Goal: Task Accomplishment & Management: Manage account settings

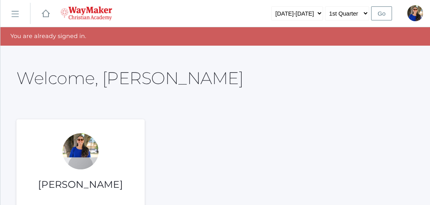
drag, startPoint x: 0, startPoint y: 0, endPoint x: 266, endPoint y: 90, distance: 280.7
click at [266, 90] on div "Welcome, [PERSON_NAME]" at bounding box center [214, 74] width 397 height 36
click at [16, 11] on rect at bounding box center [14, 14] width 13 height 13
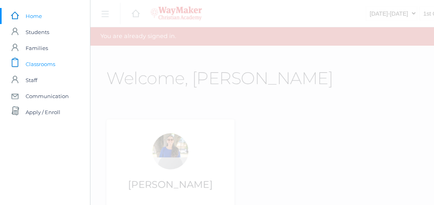
click at [42, 63] on span "Classrooms" at bounding box center [41, 64] width 30 height 16
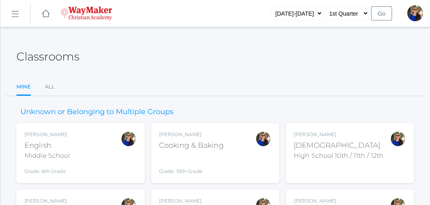
click at [56, 156] on div "Middle School" at bounding box center [46, 156] width 45 height 10
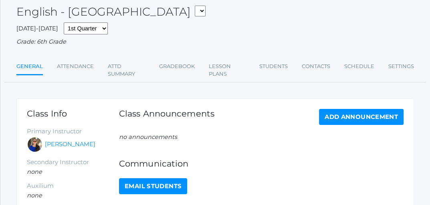
scroll to position [42, 0]
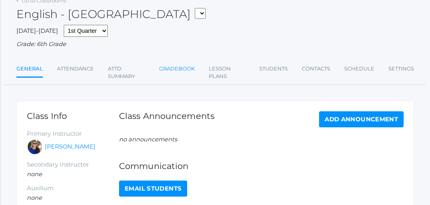
click at [179, 69] on link "Gradebook" at bounding box center [177, 69] width 36 height 16
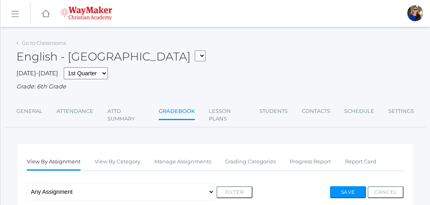
click at [16, 12] on rect at bounding box center [14, 14] width 13 height 13
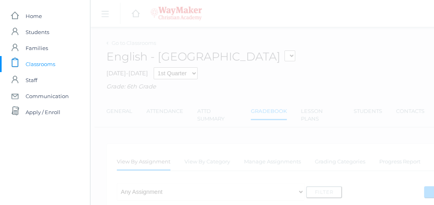
click at [36, 64] on span "Classrooms" at bounding box center [41, 64] width 30 height 16
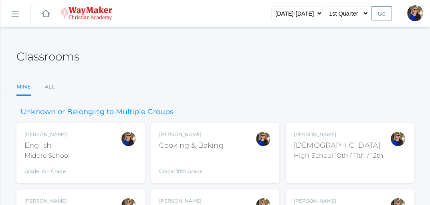
click at [189, 143] on div "Cooking & Baking" at bounding box center [191, 145] width 64 height 11
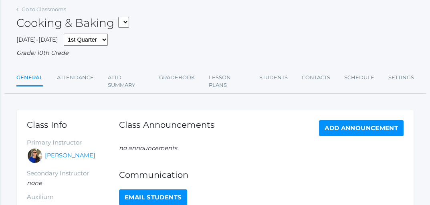
scroll to position [16, 0]
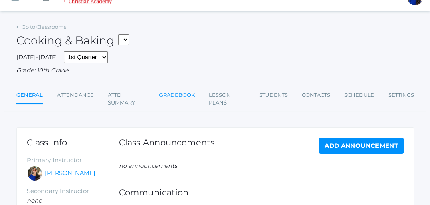
click at [176, 93] on link "Gradebook" at bounding box center [177, 95] width 36 height 16
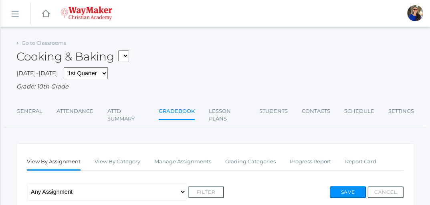
click at [14, 12] on rect at bounding box center [14, 14] width 13 height 13
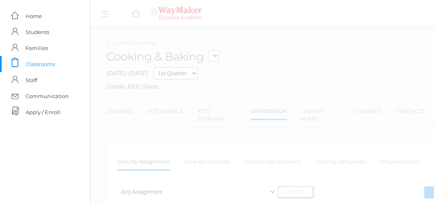
click at [32, 61] on span "Classrooms" at bounding box center [41, 64] width 30 height 16
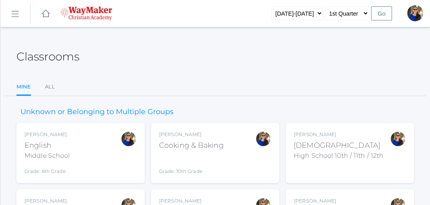
click at [212, 148] on div "Cooking & Baking" at bounding box center [191, 145] width 64 height 11
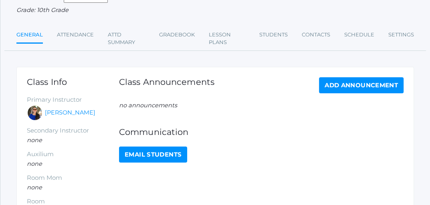
scroll to position [74, 0]
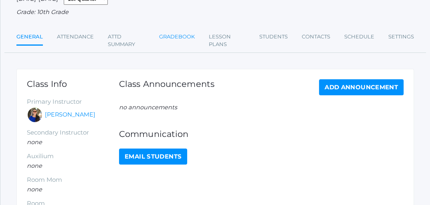
click at [183, 37] on link "Gradebook" at bounding box center [177, 37] width 36 height 16
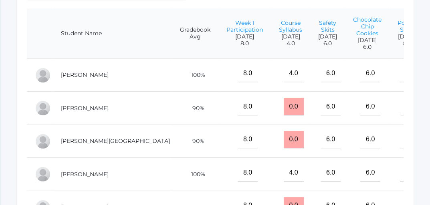
scroll to position [205, 0]
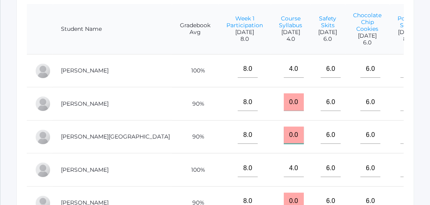
click at [283, 144] on input "0.0" at bounding box center [293, 136] width 20 height 18
type input "0"
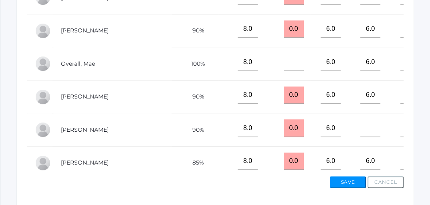
scroll to position [88, 0]
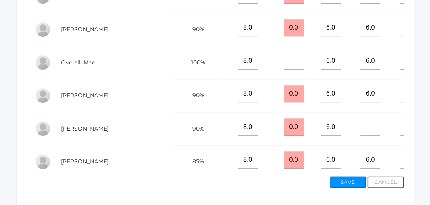
type input "4"
click at [283, 133] on input "0.0" at bounding box center [293, 127] width 20 height 18
type input "0"
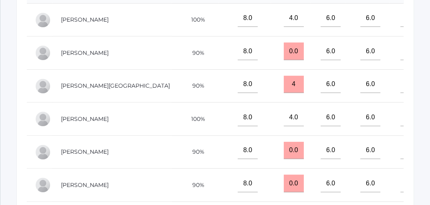
scroll to position [245, 0]
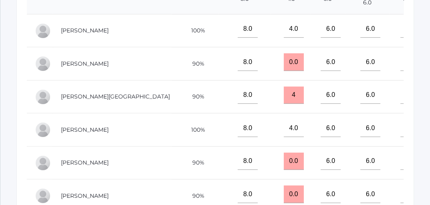
type input "4"
click at [283, 68] on input "0.0" at bounding box center [293, 62] width 20 height 18
type input "0"
type input "4"
click at [283, 168] on input "0.0" at bounding box center [293, 162] width 20 height 18
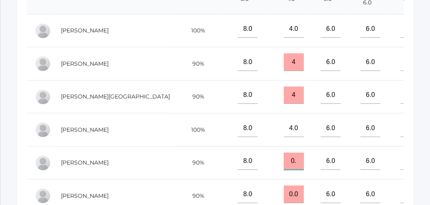
type input "0"
type input "4"
click at [283, 199] on input "0.0" at bounding box center [293, 194] width 20 height 18
type input "0"
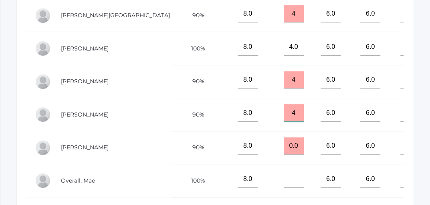
scroll to position [327, 0]
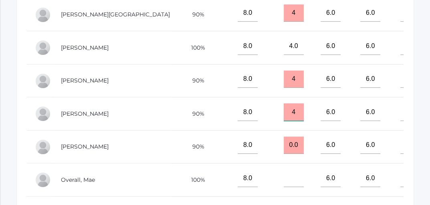
type input "4"
click at [283, 152] on input "0.0" at bounding box center [293, 146] width 20 height 18
type input "0"
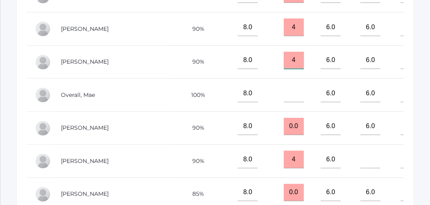
scroll to position [93, 0]
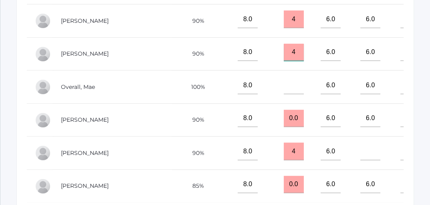
type input "4"
click at [283, 123] on input "0.0" at bounding box center [293, 119] width 20 height 18
type input "0"
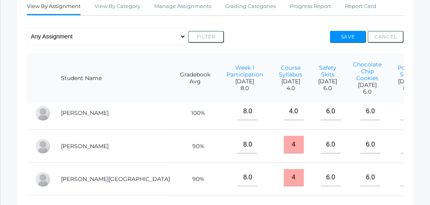
scroll to position [0, 0]
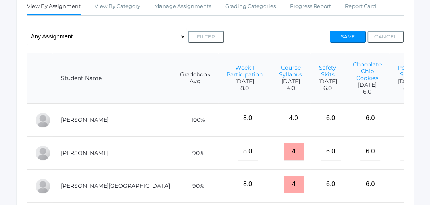
type input "4"
click at [351, 36] on button "Save" at bounding box center [347, 37] width 36 height 12
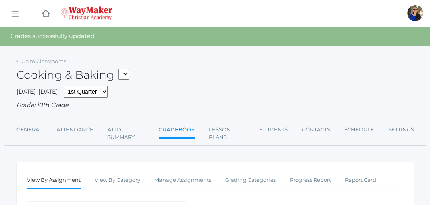
click at [16, 11] on rect at bounding box center [14, 14] width 13 height 13
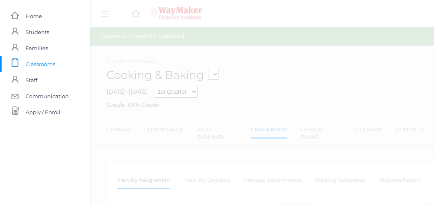
click at [52, 65] on span "Classrooms" at bounding box center [41, 64] width 30 height 16
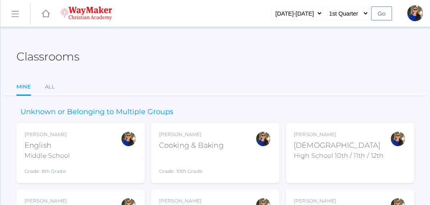
click at [47, 153] on div "Middle School" at bounding box center [46, 156] width 45 height 10
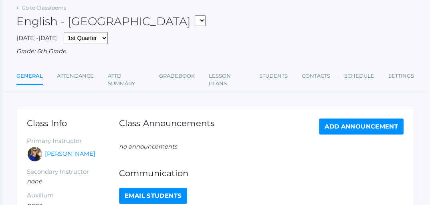
scroll to position [46, 0]
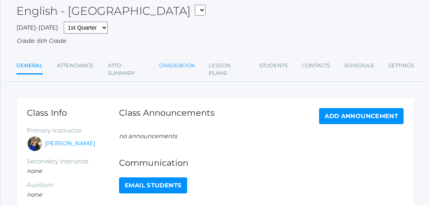
click at [173, 66] on link "Gradebook" at bounding box center [177, 66] width 36 height 16
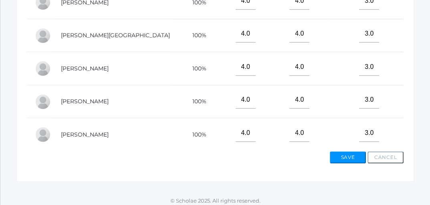
scroll to position [384, 0]
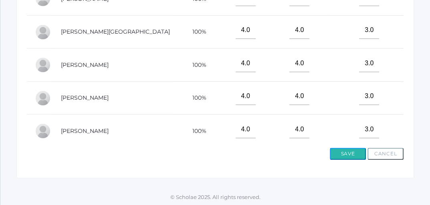
click at [348, 154] on button "Save" at bounding box center [347, 154] width 36 height 12
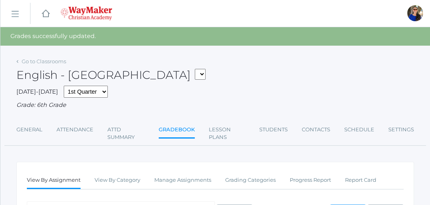
click at [12, 12] on rect at bounding box center [14, 14] width 13 height 13
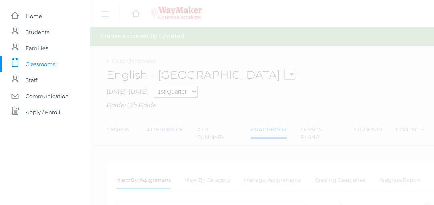
click at [43, 62] on span "Classrooms" at bounding box center [41, 64] width 30 height 16
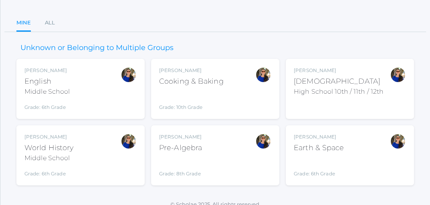
scroll to position [72, 0]
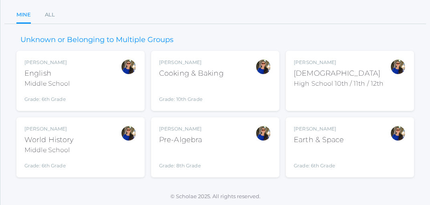
click at [189, 145] on div "[PERSON_NAME] Pre-Algebra Grade: 8th Grade PREALG" at bounding box center [180, 147] width 43 height 44
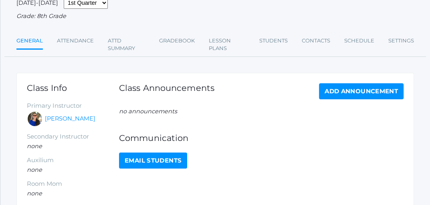
scroll to position [73, 0]
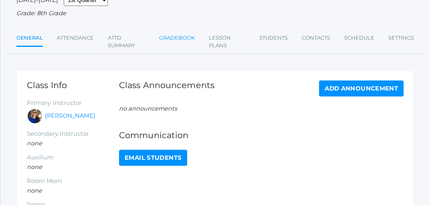
click at [179, 37] on link "Gradebook" at bounding box center [177, 38] width 36 height 16
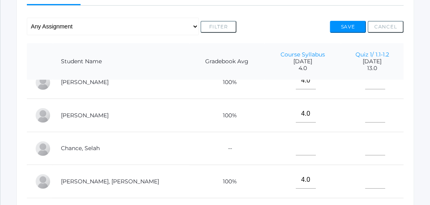
scroll to position [157, 0]
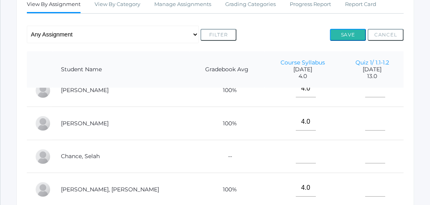
click at [338, 33] on button "Save" at bounding box center [347, 35] width 36 height 12
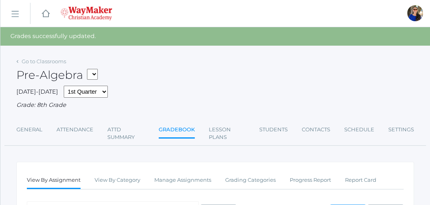
click at [67, 60] on div "Pre-Algebra COOKING - Cooking & Baking HSBIBLE - Bible High School 10th / 11th …" at bounding box center [214, 71] width 397 height 30
click at [40, 61] on link "Go to Classrooms" at bounding box center [44, 61] width 44 height 6
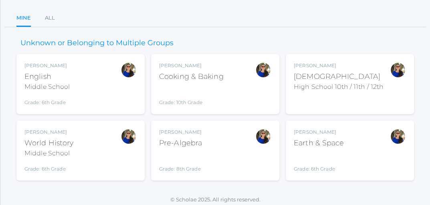
scroll to position [72, 0]
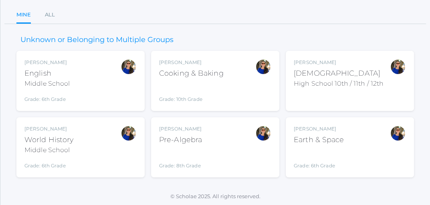
click at [335, 139] on div "Earth & Space" at bounding box center [318, 140] width 50 height 11
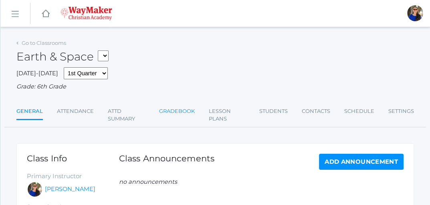
click at [183, 110] on link "Gradebook" at bounding box center [177, 111] width 36 height 16
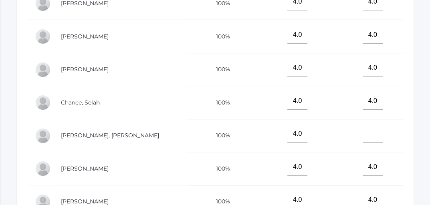
scroll to position [261, 0]
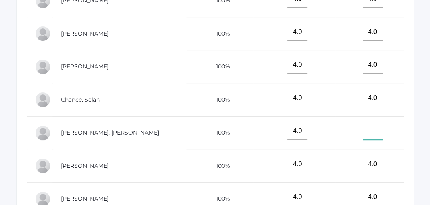
click at [362, 137] on input"] "text" at bounding box center [372, 132] width 20 height 18
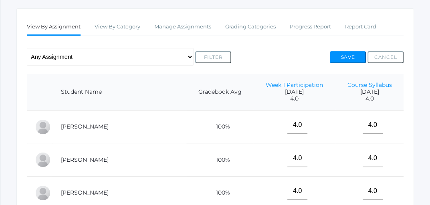
scroll to position [125, 0]
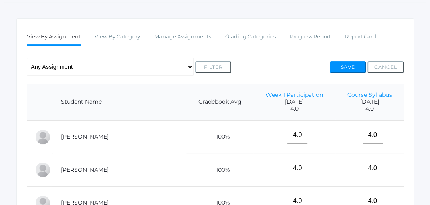
type input"] "0"
click at [351, 66] on button "Save" at bounding box center [347, 67] width 36 height 12
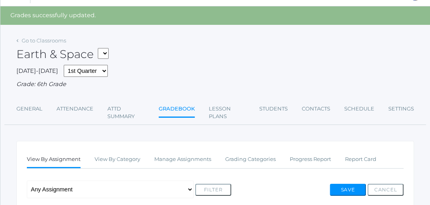
scroll to position [13, 0]
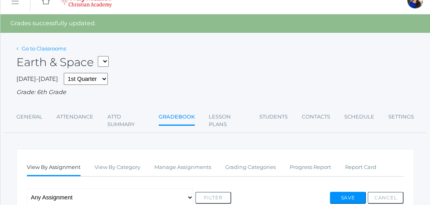
click at [47, 48] on link "Go to Classrooms" at bounding box center [44, 48] width 44 height 6
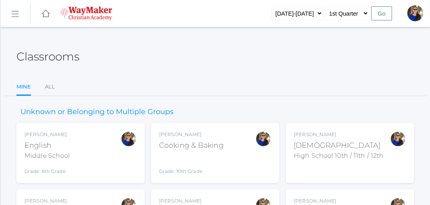
click at [36, 147] on div "English" at bounding box center [46, 145] width 45 height 11
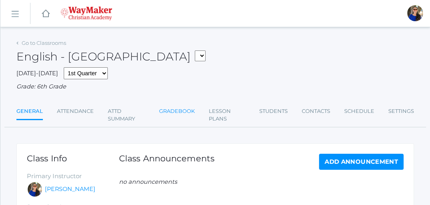
click at [170, 111] on link "Gradebook" at bounding box center [177, 111] width 36 height 16
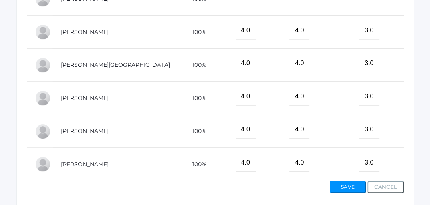
scroll to position [373, 0]
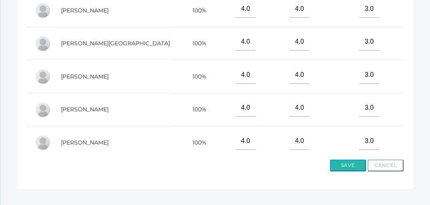
click at [350, 162] on button "Save" at bounding box center [347, 165] width 36 height 12
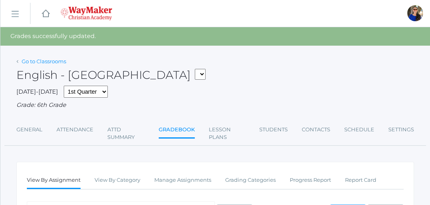
click at [41, 61] on link "Go to Classrooms" at bounding box center [44, 61] width 44 height 6
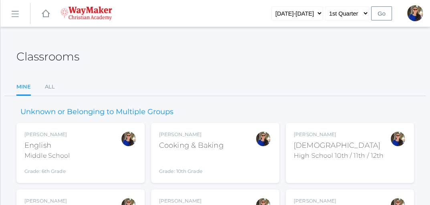
click at [202, 141] on div "Cooking & Baking" at bounding box center [191, 145] width 64 height 11
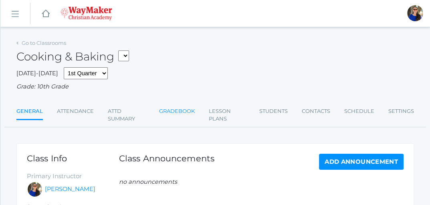
click at [180, 110] on link "Gradebook" at bounding box center [177, 111] width 36 height 16
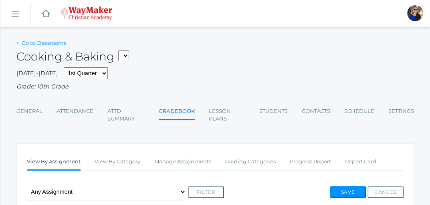
click at [42, 43] on link "Go to Classrooms" at bounding box center [44, 43] width 44 height 6
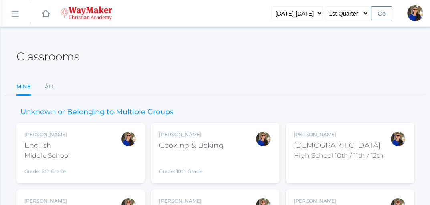
click at [319, 143] on div "[DEMOGRAPHIC_DATA]" at bounding box center [338, 145] width 90 height 11
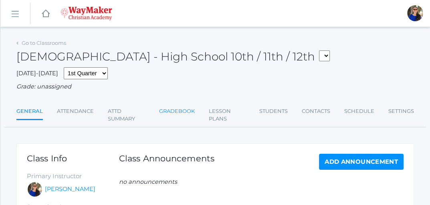
click at [177, 115] on link "Gradebook" at bounding box center [177, 111] width 36 height 16
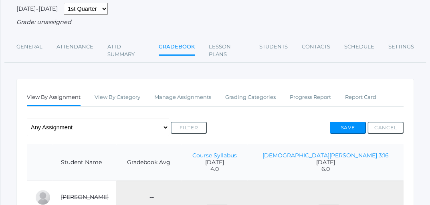
scroll to position [34, 0]
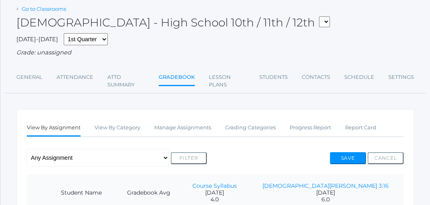
click at [48, 9] on link "Go to Classrooms" at bounding box center [44, 9] width 44 height 6
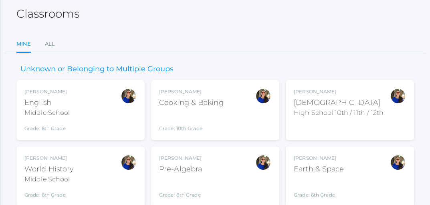
scroll to position [72, 0]
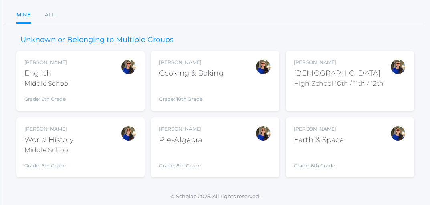
click at [68, 147] on div "Middle School" at bounding box center [48, 150] width 49 height 10
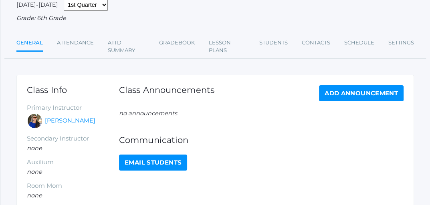
scroll to position [53, 0]
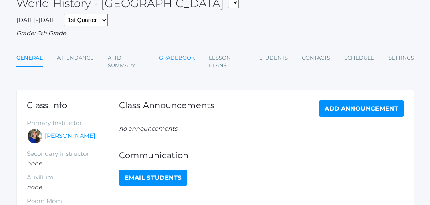
click at [175, 58] on link "Gradebook" at bounding box center [177, 58] width 36 height 16
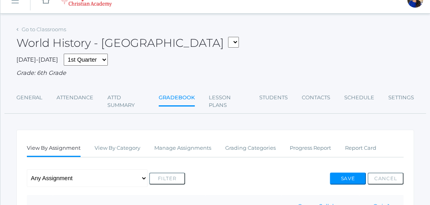
scroll to position [16, 0]
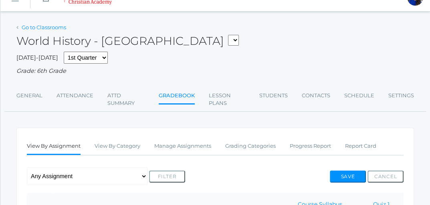
click at [56, 26] on link "Go to Classrooms" at bounding box center [44, 27] width 44 height 6
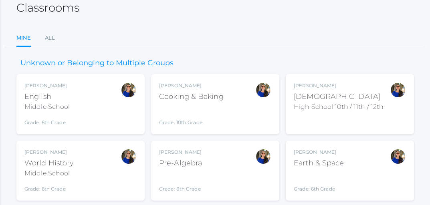
scroll to position [56, 0]
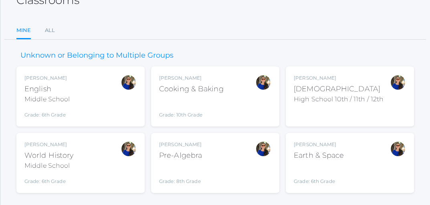
click at [195, 156] on div "Pre-Algebra" at bounding box center [180, 155] width 43 height 11
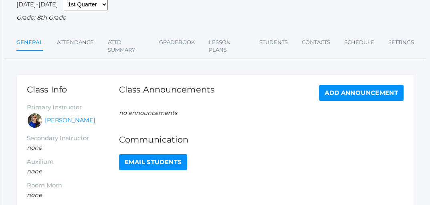
scroll to position [68, 0]
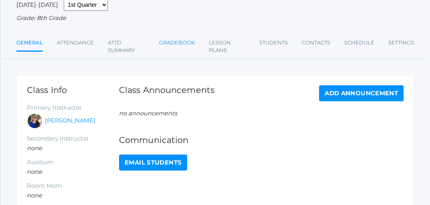
click at [176, 43] on link "Gradebook" at bounding box center [177, 43] width 36 height 16
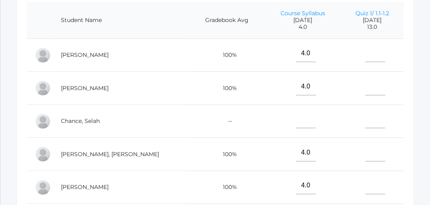
scroll to position [203, 0]
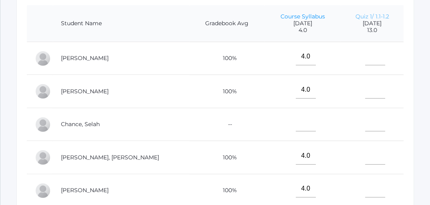
click at [361, 18] on link "Quiz 1/ 1.1-1.2" at bounding box center [372, 16] width 34 height 7
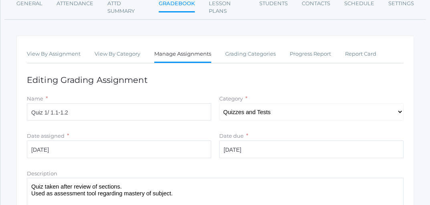
scroll to position [105, 0]
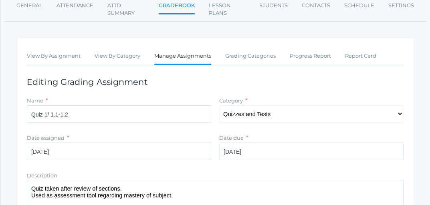
click at [177, 8] on link "Gradebook" at bounding box center [177, 6] width 36 height 17
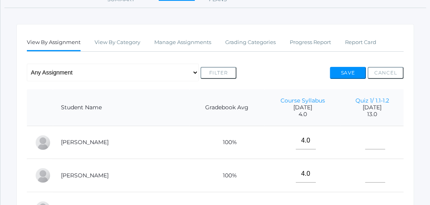
scroll to position [120, 0]
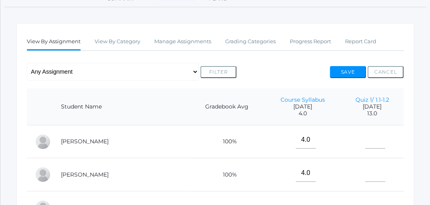
click at [357, 105] on span "[DATE]" at bounding box center [371, 106] width 47 height 7
click at [363, 98] on link "Quiz 1/ 1.1-1.2" at bounding box center [372, 99] width 34 height 7
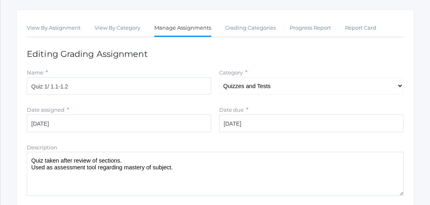
scroll to position [134, 0]
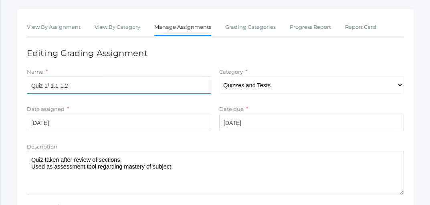
click at [68, 86] on input "Quiz 1/ 1.1-1.2" at bounding box center [119, 85] width 184 height 18
type input "Quiz 1.3"
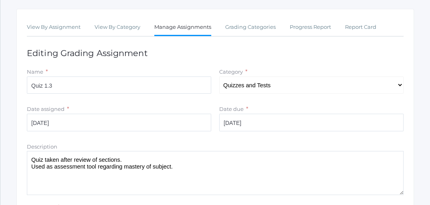
drag, startPoint x: 30, startPoint y: 167, endPoint x: 175, endPoint y: 167, distance: 145.7
click at [175, 167] on textarea "Quiz taken after review of sections. Used as assessment tool regarding mastery …" at bounding box center [215, 173] width 376 height 44
click at [118, 161] on textarea "Quiz taken after review of sections. Used as assessment tool regarding mastery …" at bounding box center [215, 173] width 376 height 44
click at [90, 162] on textarea "Quiz taken after review of sections. Used as assessment tool regarding mastery …" at bounding box center [215, 173] width 376 height 44
click at [88, 161] on textarea "Quiz taken after review of sections. Used as assessment tool regarding mastery …" at bounding box center [215, 173] width 376 height 44
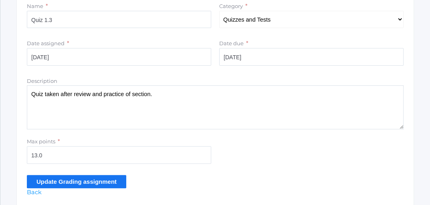
scroll to position [200, 0]
type textarea "Quiz taken after review and practice of section."
click at [92, 178] on input "Update Grading assignment" at bounding box center [76, 181] width 99 height 13
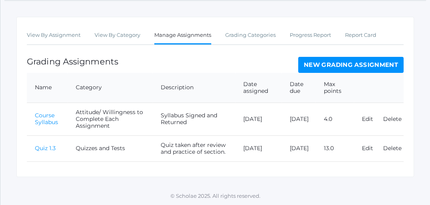
scroll to position [146, 0]
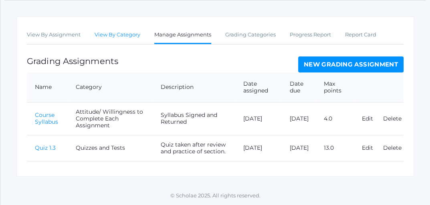
click at [118, 36] on link "View By Category" at bounding box center [117, 35] width 46 height 16
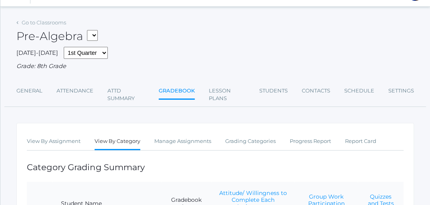
scroll to position [19, 0]
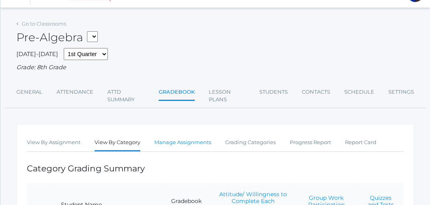
click at [200, 142] on link "Manage Assignments" at bounding box center [182, 143] width 57 height 16
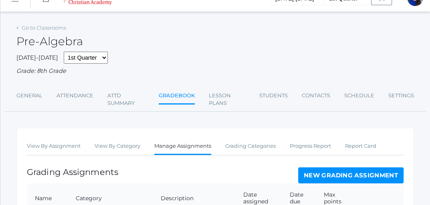
scroll to position [3, 0]
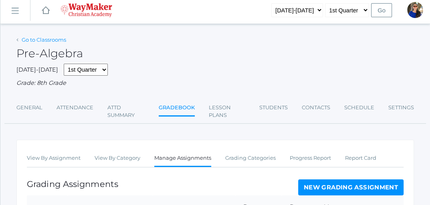
click at [51, 40] on link "Go to Classrooms" at bounding box center [44, 39] width 44 height 6
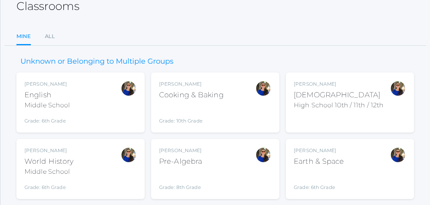
scroll to position [67, 0]
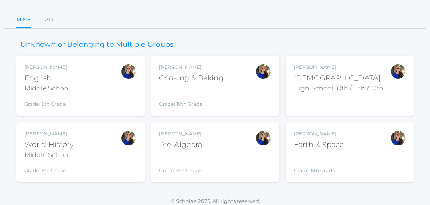
click at [342, 146] on div "Earth & Space" at bounding box center [318, 144] width 50 height 11
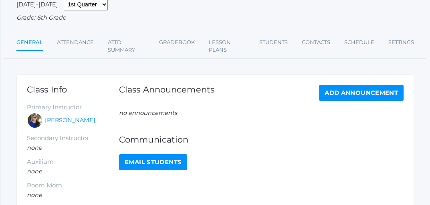
scroll to position [47, 0]
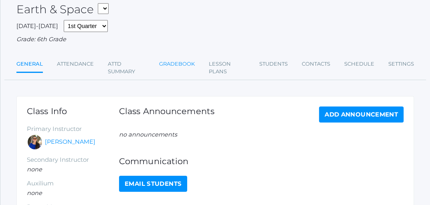
click at [176, 64] on link "Gradebook" at bounding box center [177, 64] width 36 height 16
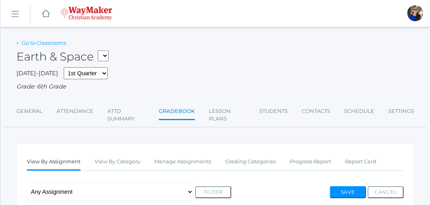
click at [53, 41] on link "Go to Classrooms" at bounding box center [44, 43] width 44 height 6
